Goal: Task Accomplishment & Management: Manage account settings

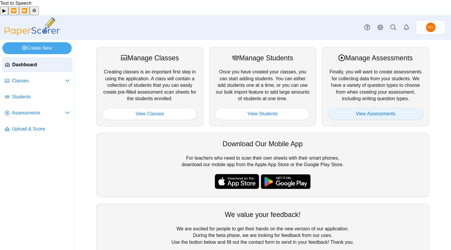
click at [376, 108] on link "View Assessments" at bounding box center [375, 114] width 94 height 12
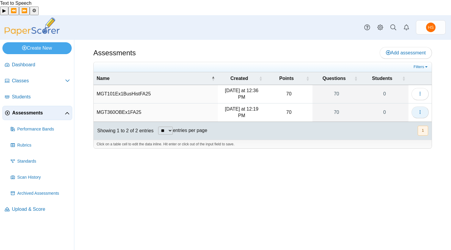
click at [419, 110] on use "button" at bounding box center [419, 112] width 1 height 4
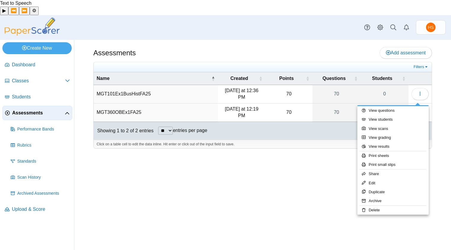
click at [438, 121] on div "Assessments Add assessment 70 0" at bounding box center [262, 152] width 376 height 225
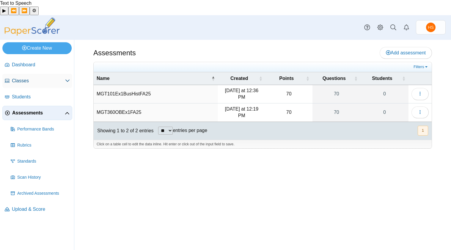
click at [25, 78] on span "Classes" at bounding box center [38, 81] width 53 height 7
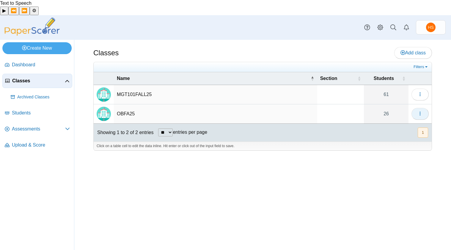
click at [419, 111] on use "button" at bounding box center [419, 113] width 1 height 4
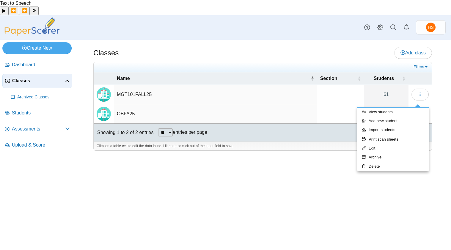
click at [137, 85] on td "MGT101FALL25" at bounding box center [215, 94] width 203 height 19
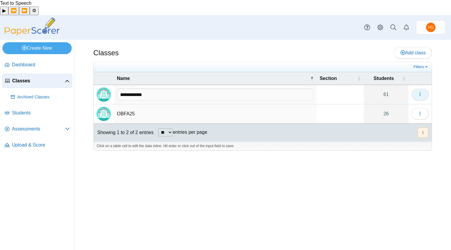
click at [420, 92] on icon "button" at bounding box center [419, 94] width 5 height 5
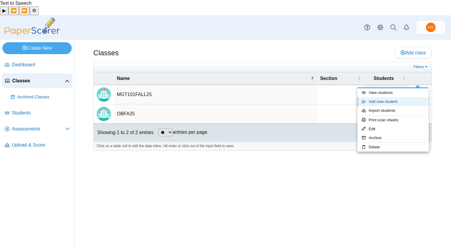
click at [392, 106] on link "Add new student" at bounding box center [392, 101] width 71 height 9
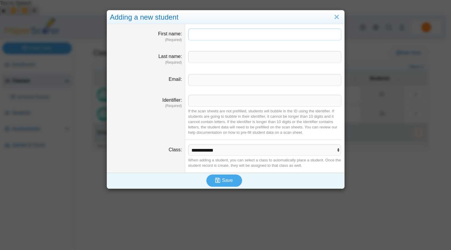
click at [199, 34] on input "First name" at bounding box center [264, 35] width 153 height 12
type input "******"
click at [200, 59] on input "Last name" at bounding box center [264, 57] width 153 height 12
type input "*****"
click at [195, 102] on input "Identifier" at bounding box center [264, 101] width 153 height 12
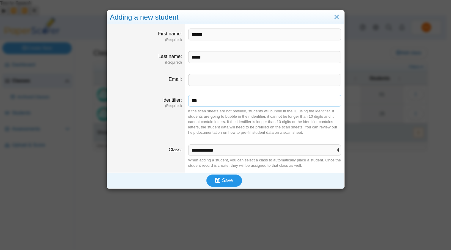
type input "***"
click at [228, 179] on span "Save" at bounding box center [227, 180] width 11 height 5
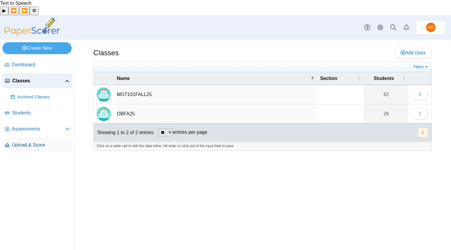
click at [34, 142] on span "Upload & Score" at bounding box center [41, 145] width 58 height 7
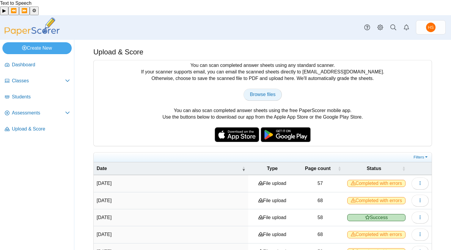
click at [260, 92] on span "Browse files" at bounding box center [263, 94] width 26 height 5
type input "**********"
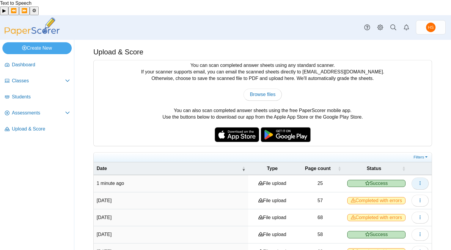
click at [417, 181] on icon "button" at bounding box center [419, 183] width 5 height 5
click at [407, 182] on link "View scanned pages" at bounding box center [388, 181] width 71 height 9
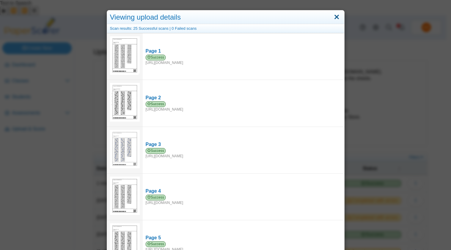
click at [334, 17] on link "Close" at bounding box center [336, 17] width 9 height 10
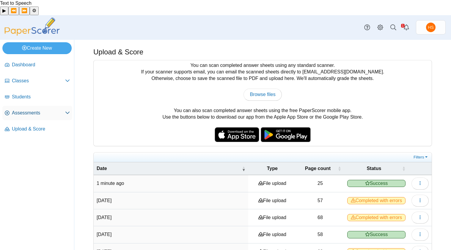
click at [36, 110] on span "Assessments" at bounding box center [38, 113] width 53 height 7
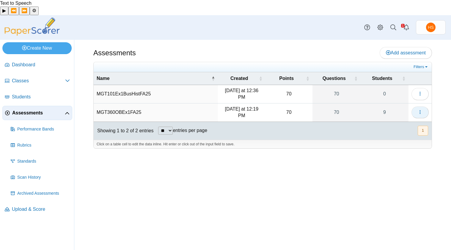
click at [417, 110] on icon "button" at bounding box center [419, 112] width 5 height 5
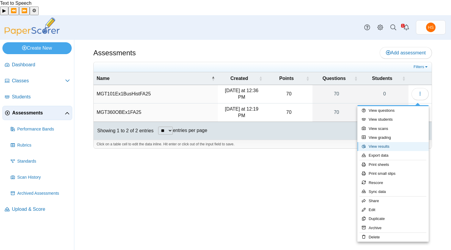
click at [382, 151] on link "View results" at bounding box center [392, 146] width 71 height 9
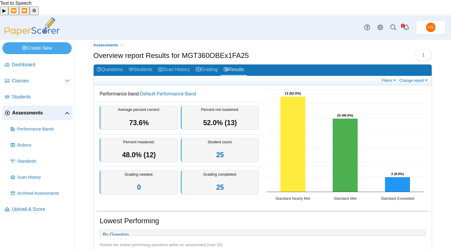
scroll to position [4, 0]
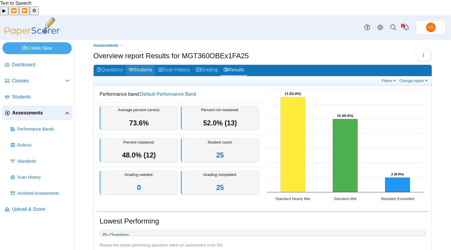
click at [155, 65] on link "Students" at bounding box center [140, 70] width 29 height 11
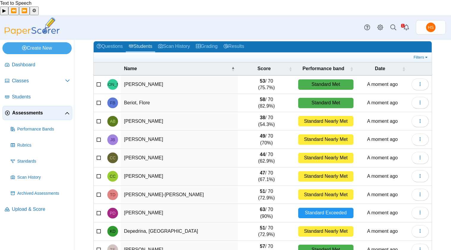
scroll to position [46, 0]
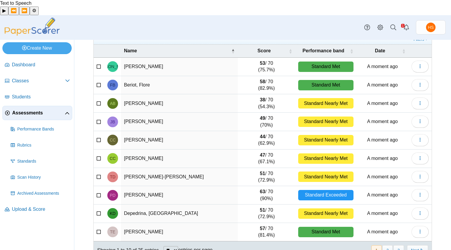
click at [178, 246] on select "** ** ** ***" at bounding box center [170, 250] width 15 height 8
select select "**"
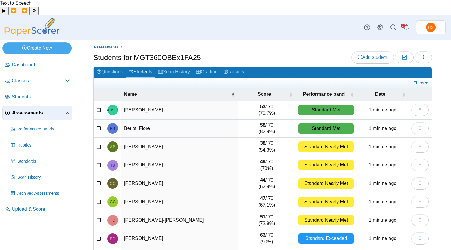
scroll to position [0, 0]
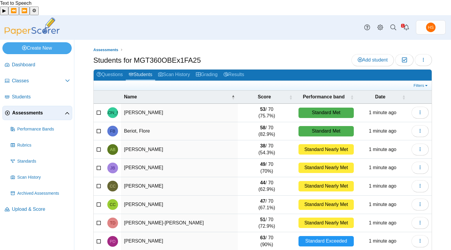
click at [65, 111] on icon at bounding box center [67, 113] width 5 height 5
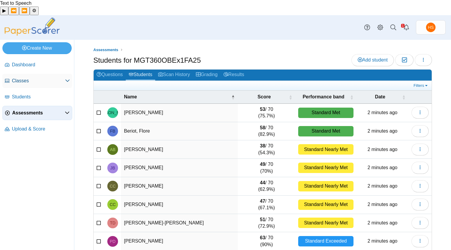
click at [23, 78] on span "Classes" at bounding box center [38, 81] width 53 height 7
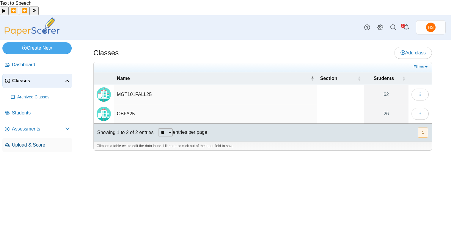
click at [38, 142] on span "Upload & Score" at bounding box center [41, 145] width 58 height 7
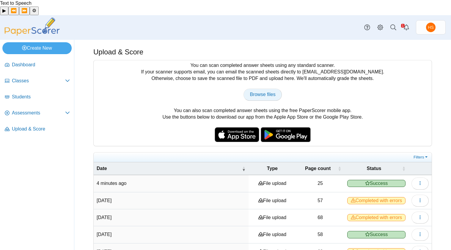
click at [261, 92] on span "Browse files" at bounding box center [263, 94] width 26 height 5
type input "**********"
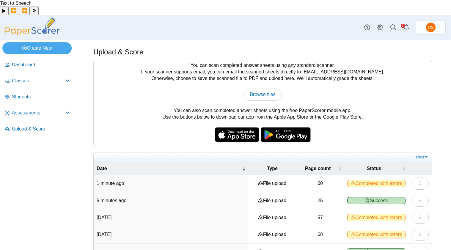
click at [374, 180] on span "Completed with errors" at bounding box center [376, 183] width 58 height 7
click at [417, 181] on icon "button" at bounding box center [419, 183] width 5 height 5
click at [395, 186] on link "View scanned pages" at bounding box center [388, 181] width 71 height 9
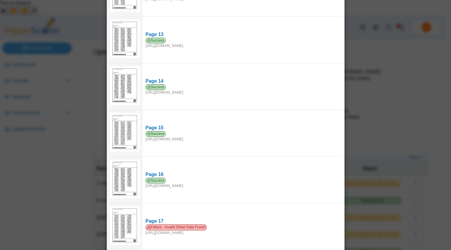
scroll to position [697, 0]
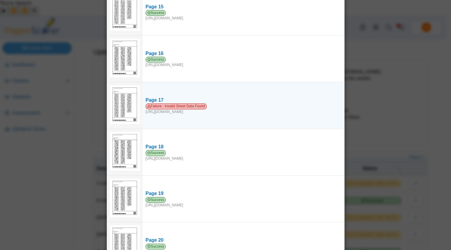
click at [125, 109] on img at bounding box center [125, 104] width 30 height 39
click at [153, 104] on div "Failure - Invalid Sheet Data Found https://forms.paperscorer.com/upload/mobile/…" at bounding box center [243, 108] width 195 height 11
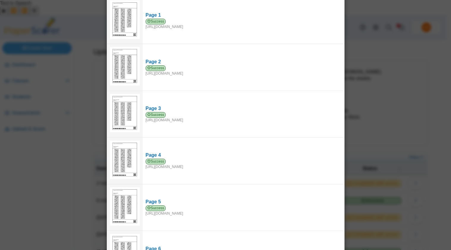
scroll to position [0, 0]
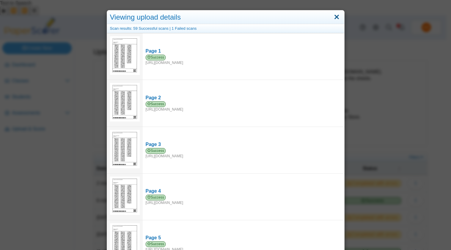
click at [333, 17] on link "Close" at bounding box center [336, 17] width 9 height 10
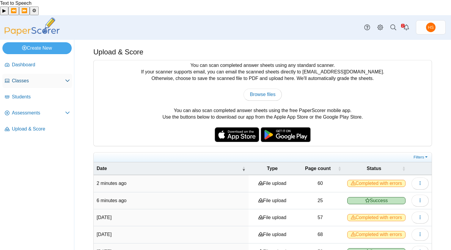
click at [23, 78] on span "Classes" at bounding box center [38, 81] width 53 height 7
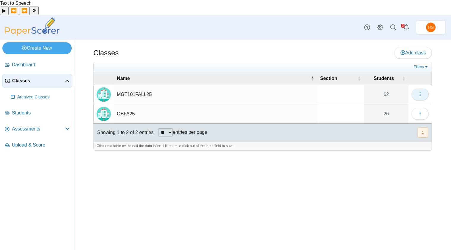
click at [420, 92] on use "button" at bounding box center [419, 94] width 1 height 4
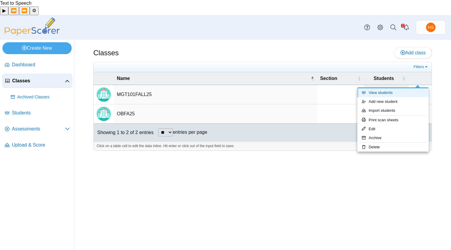
click at [381, 96] on link "View students" at bounding box center [392, 92] width 71 height 9
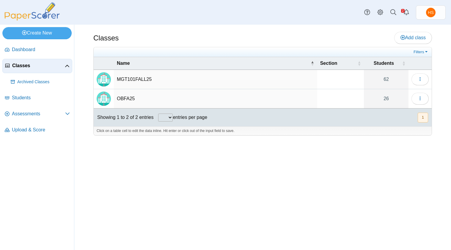
select select
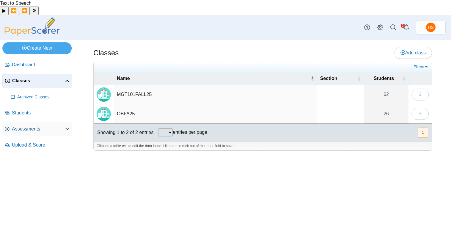
click at [40, 126] on span "Assessments" at bounding box center [38, 129] width 53 height 7
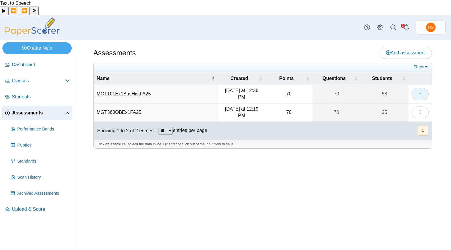
click at [420, 91] on icon "button" at bounding box center [419, 93] width 5 height 5
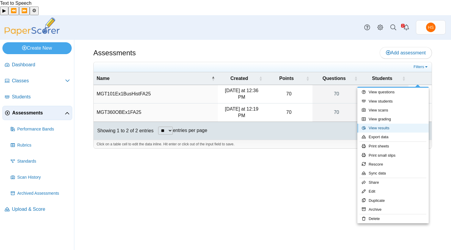
click at [378, 132] on link "View results" at bounding box center [392, 128] width 71 height 9
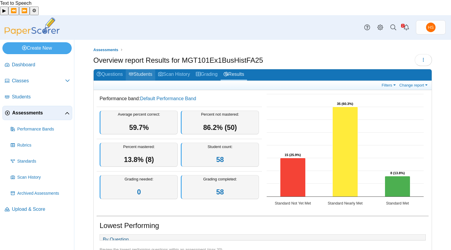
click at [153, 69] on link "Students" at bounding box center [140, 74] width 29 height 11
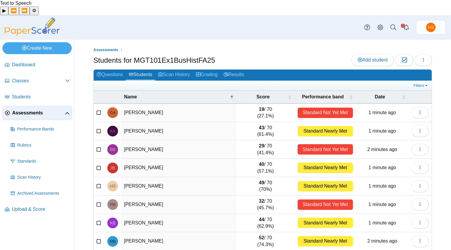
click at [34, 110] on span "Assessments" at bounding box center [38, 113] width 53 height 7
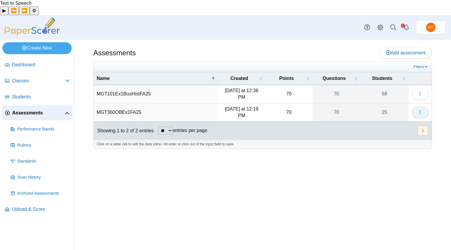
click at [419, 110] on icon "button" at bounding box center [419, 112] width 5 height 5
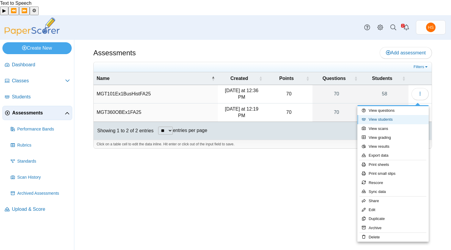
click at [384, 124] on link "View students" at bounding box center [392, 119] width 71 height 9
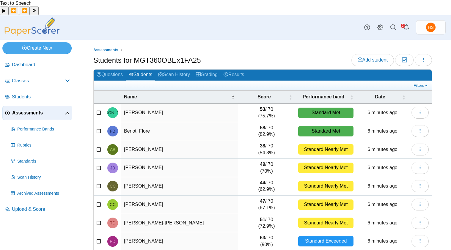
scroll to position [46, 0]
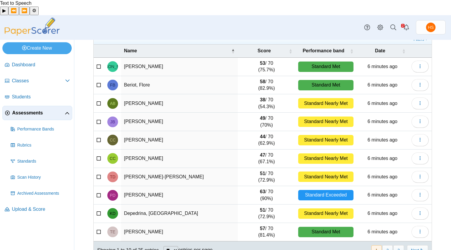
click at [178, 246] on select "** ** ** ***" at bounding box center [170, 250] width 15 height 8
select select "**"
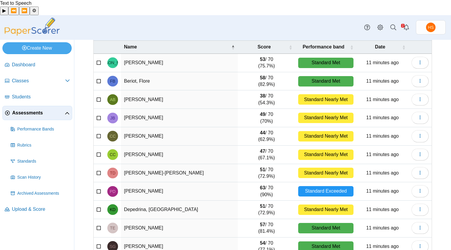
scroll to position [0, 0]
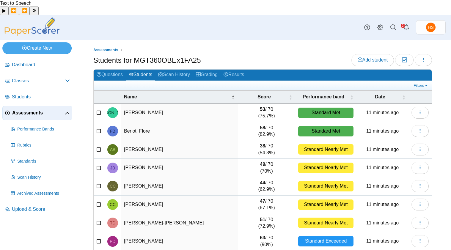
click at [35, 110] on span "Assessments" at bounding box center [38, 113] width 53 height 7
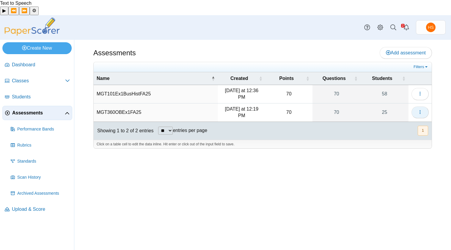
click at [418, 110] on icon "button" at bounding box center [419, 112] width 5 height 5
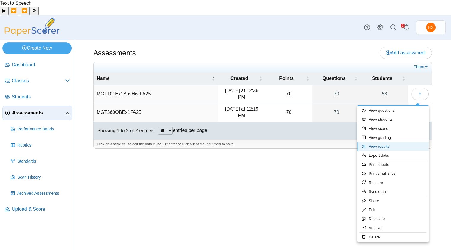
click at [382, 151] on link "View results" at bounding box center [392, 146] width 71 height 9
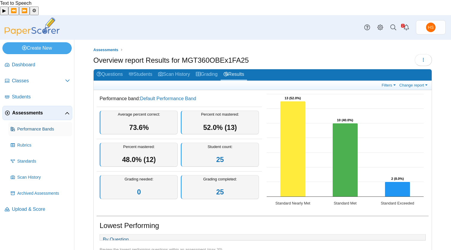
click at [49, 126] on span "Performance Bands" at bounding box center [43, 129] width 53 height 6
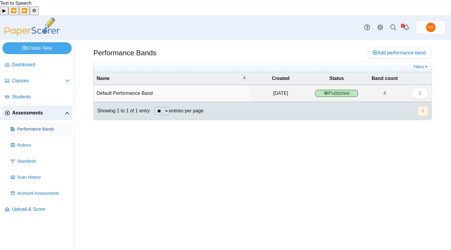
click at [34, 126] on span "Performance Bands" at bounding box center [43, 129] width 53 height 6
click at [32, 158] on span "Standards" at bounding box center [43, 161] width 53 height 6
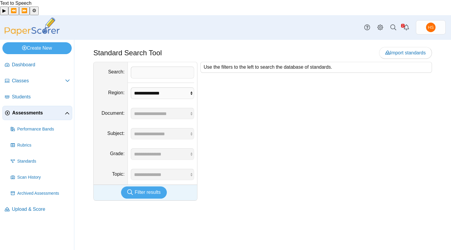
click at [31, 110] on span "Assessments" at bounding box center [38, 113] width 53 height 7
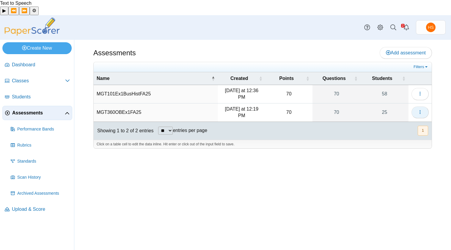
click at [418, 110] on icon "button" at bounding box center [419, 112] width 5 height 5
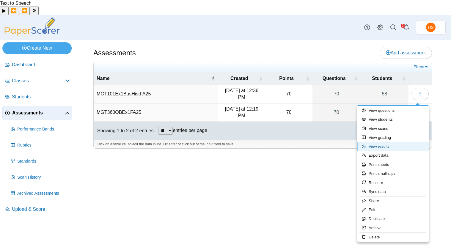
click at [383, 151] on link "View results" at bounding box center [392, 146] width 71 height 9
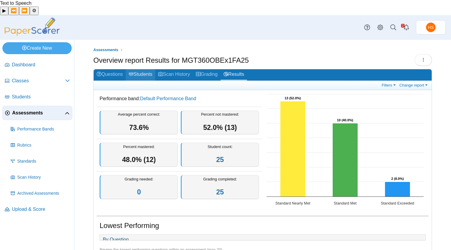
click at [154, 69] on link "Students" at bounding box center [140, 74] width 29 height 11
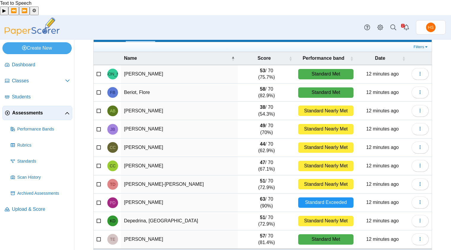
scroll to position [46, 0]
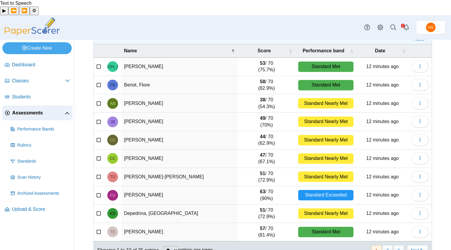
click at [178, 246] on select "** ** ** ***" at bounding box center [170, 250] width 15 height 8
select select "**"
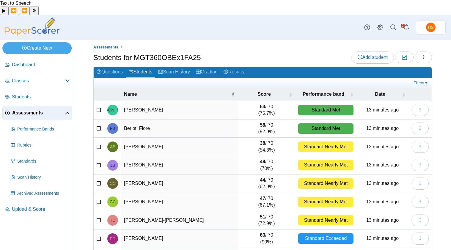
scroll to position [1, 0]
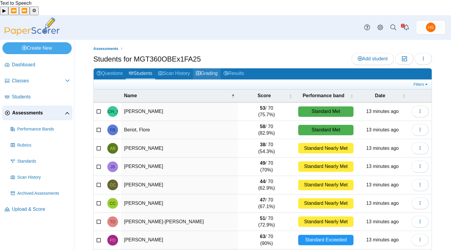
click at [220, 68] on link "Grading" at bounding box center [207, 73] width 28 height 11
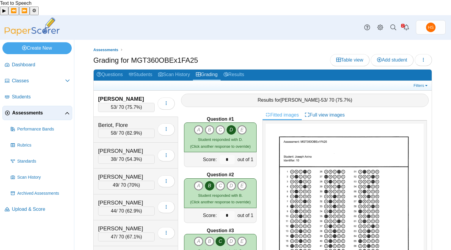
click at [33, 110] on span "Assessments" at bounding box center [38, 113] width 53 height 7
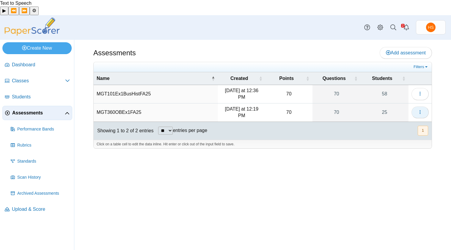
click at [420, 110] on use "button" at bounding box center [419, 112] width 1 height 4
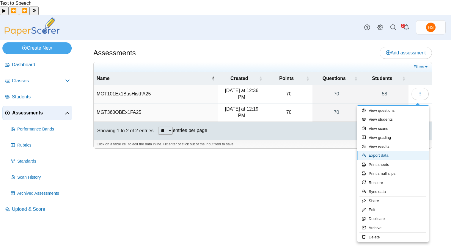
click at [382, 160] on link "Export data" at bounding box center [392, 155] width 71 height 9
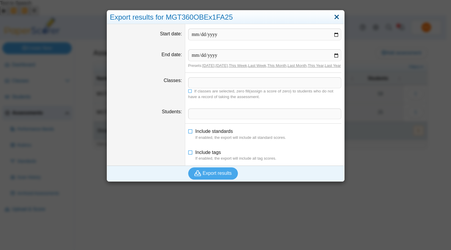
click at [333, 16] on link "Close" at bounding box center [336, 17] width 9 height 10
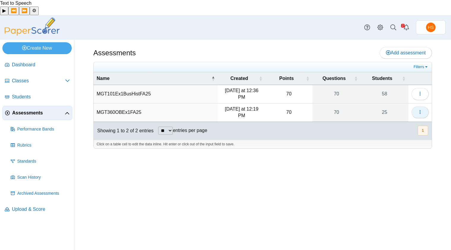
click at [418, 110] on icon "button" at bounding box center [419, 112] width 5 height 5
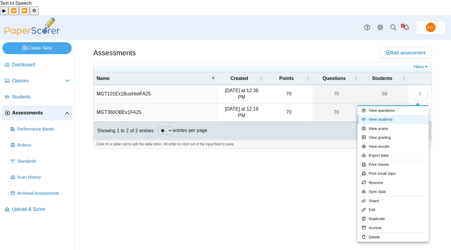
click at [384, 124] on link "View students" at bounding box center [392, 119] width 71 height 9
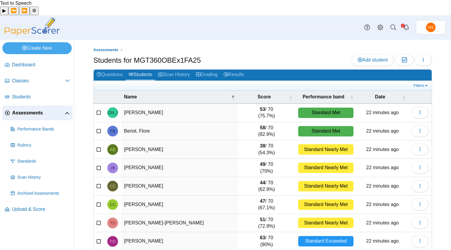
scroll to position [46, 0]
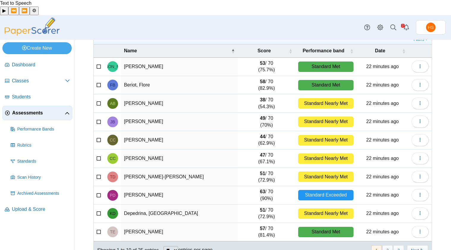
click at [178, 246] on select "** ** ** ***" at bounding box center [170, 250] width 15 height 8
select select "**"
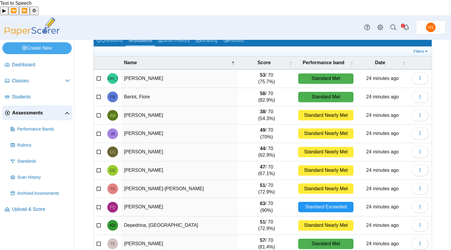
scroll to position [0, 0]
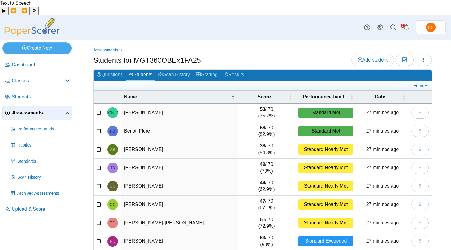
click at [31, 110] on span "Assessments" at bounding box center [38, 113] width 53 height 7
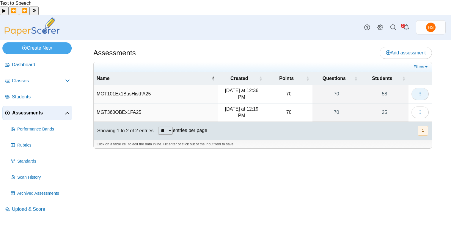
click at [417, 91] on icon "button" at bounding box center [419, 93] width 5 height 5
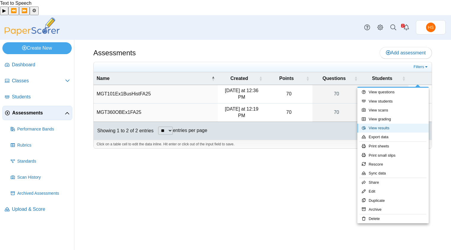
click at [381, 132] on link "View results" at bounding box center [392, 128] width 71 height 9
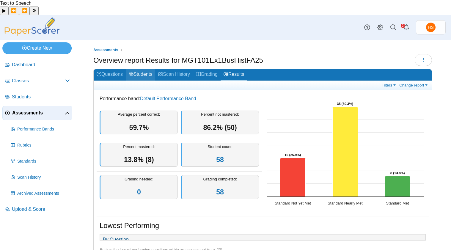
click at [154, 69] on link "Students" at bounding box center [140, 74] width 29 height 11
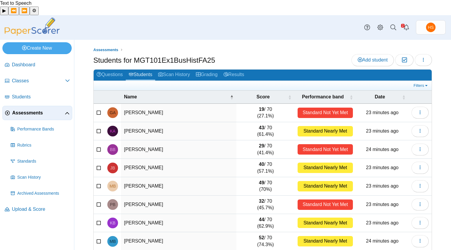
scroll to position [46, 0]
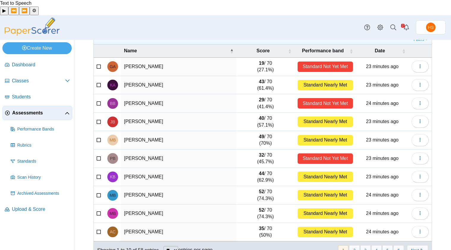
click at [178, 246] on select "** ** ** ***" at bounding box center [170, 250] width 15 height 8
select select "***"
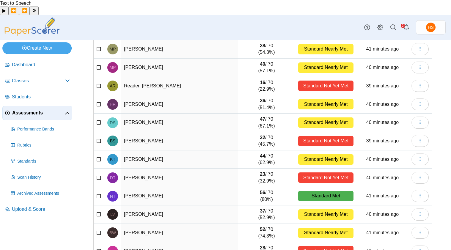
scroll to position [914, 0]
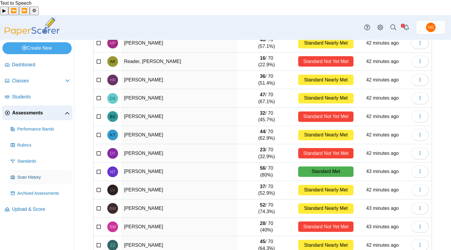
click at [38, 174] on span "Scan History" at bounding box center [43, 177] width 53 height 6
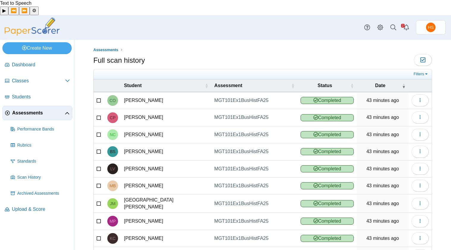
scroll to position [27, 0]
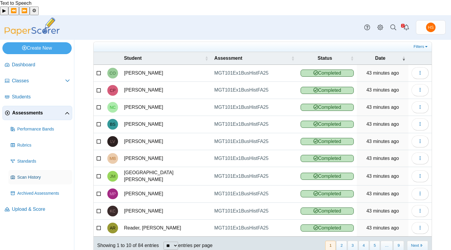
click at [33, 174] on span "Scan History" at bounding box center [43, 177] width 53 height 6
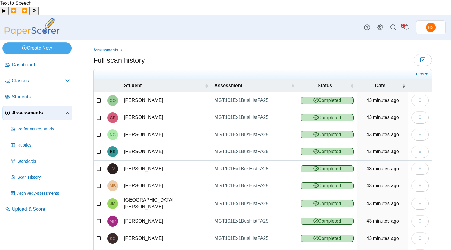
click at [31, 110] on span "Assessments" at bounding box center [38, 113] width 53 height 7
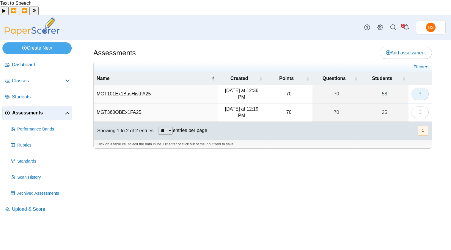
click at [420, 92] on use "button" at bounding box center [419, 94] width 1 height 4
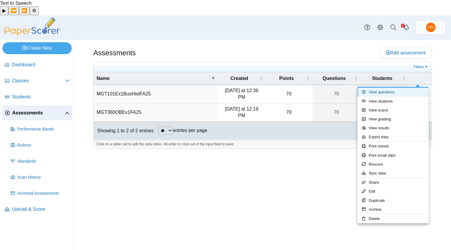
click at [379, 94] on link "View questions" at bounding box center [392, 92] width 71 height 9
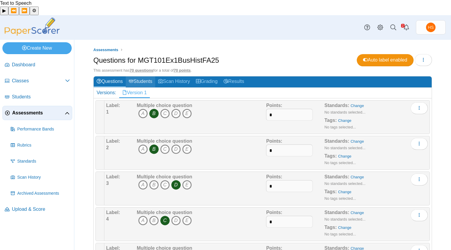
click at [155, 76] on link "Students" at bounding box center [140, 81] width 29 height 11
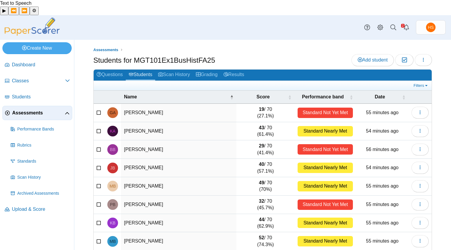
scroll to position [46, 0]
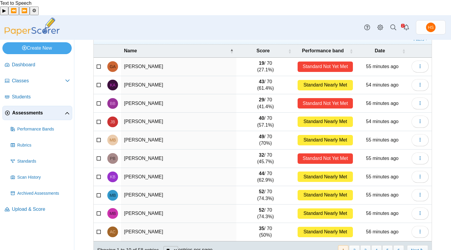
click at [177, 246] on select "** ** ** ***" at bounding box center [170, 250] width 15 height 8
select select "**"
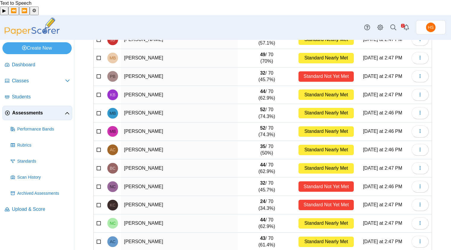
scroll to position [0, 0]
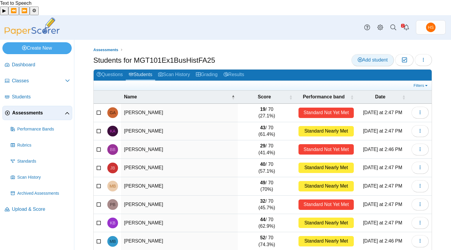
click at [367, 57] on span "Add student" at bounding box center [372, 59] width 30 height 5
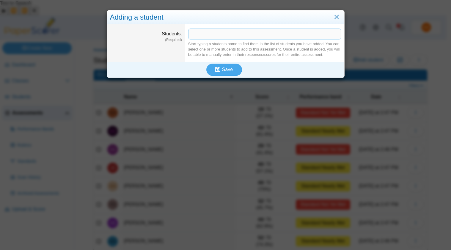
click at [195, 34] on span at bounding box center [264, 34] width 152 height 10
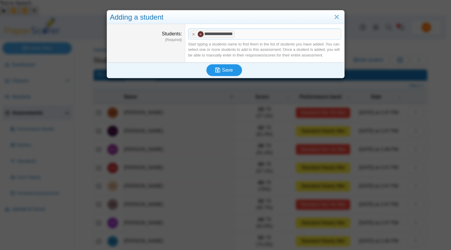
click at [227, 69] on span "Save" at bounding box center [227, 69] width 11 height 5
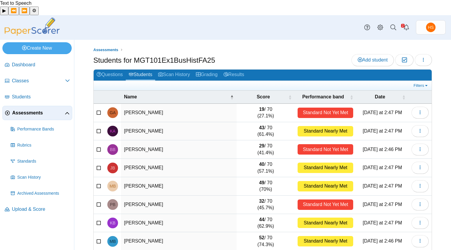
scroll to position [46, 0]
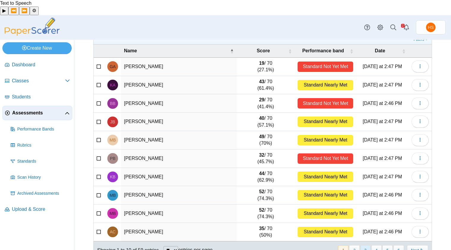
click at [362, 245] on button "3" at bounding box center [365, 250] width 10 height 10
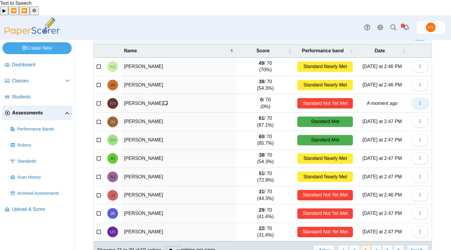
click at [419, 101] on use "button" at bounding box center [419, 103] width 1 height 4
click at [163, 101] on icon at bounding box center [165, 103] width 5 height 5
click at [419, 101] on use "button" at bounding box center [419, 103] width 1 height 4
click at [381, 105] on link "View profile" at bounding box center [388, 101] width 71 height 9
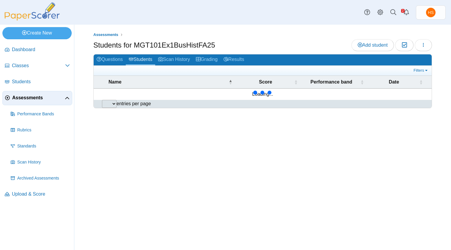
select select
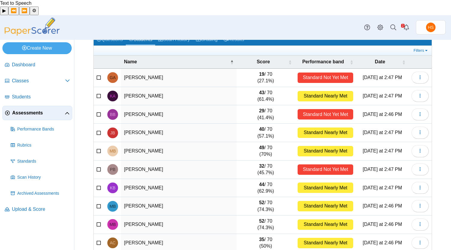
scroll to position [46, 0]
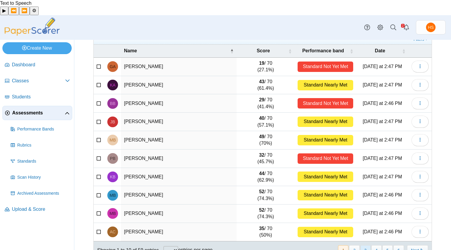
click at [360, 245] on button "3" at bounding box center [365, 250] width 10 height 10
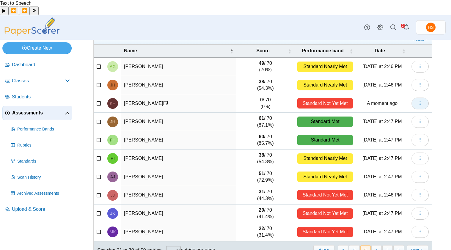
click at [417, 101] on icon "button" at bounding box center [419, 103] width 5 height 5
click at [397, 115] on link "Remove from assessment" at bounding box center [388, 110] width 71 height 9
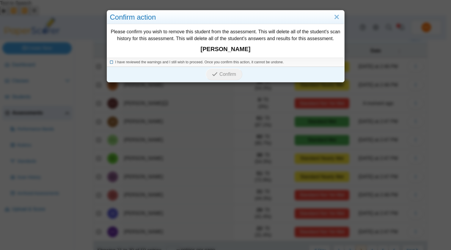
click at [110, 61] on icon at bounding box center [112, 61] width 4 height 3
click at [226, 72] on span "Confirm" at bounding box center [227, 74] width 17 height 5
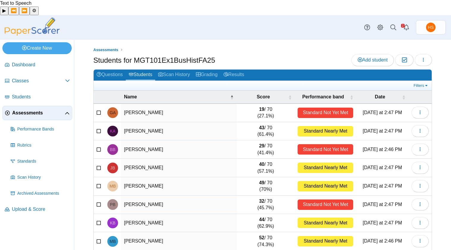
click at [18, 18] on img at bounding box center [31, 27] width 59 height 18
